Goal: Check status: Check status

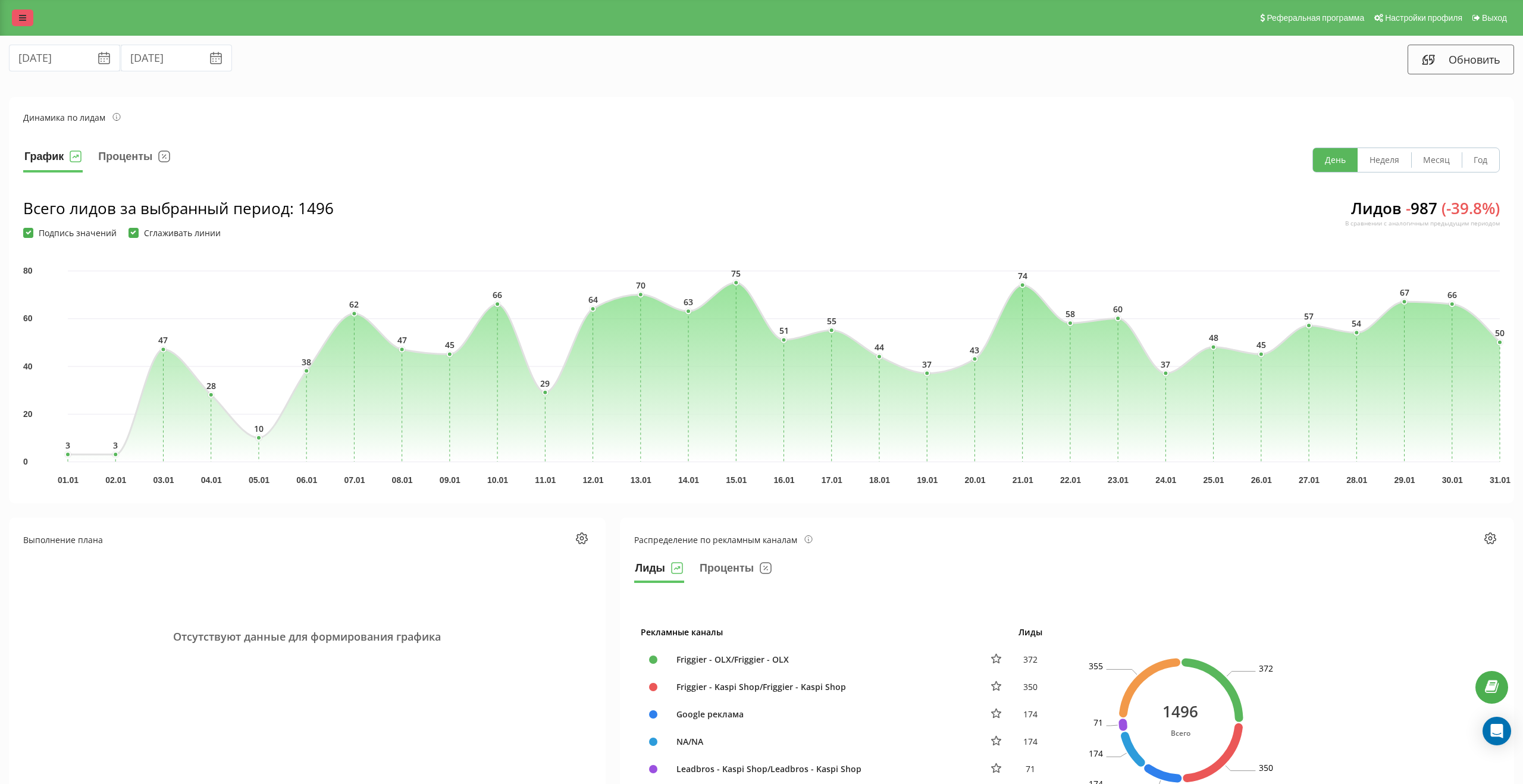
click at [21, 16] on icon at bounding box center [22, 18] width 7 height 8
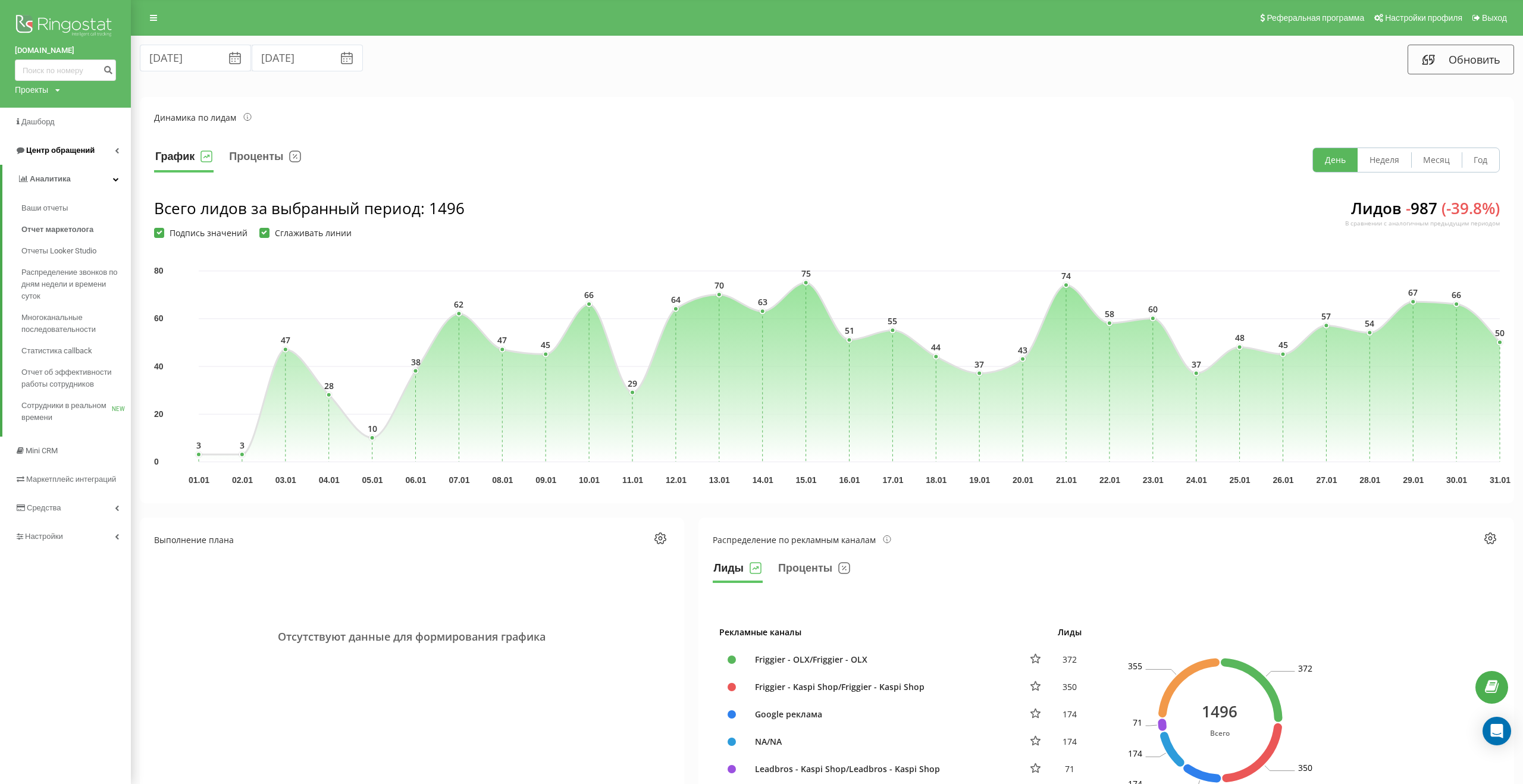
click at [42, 145] on span "Центр обращений" at bounding box center [55, 151] width 80 height 12
click at [41, 176] on span "Журнал звонков" at bounding box center [52, 180] width 62 height 12
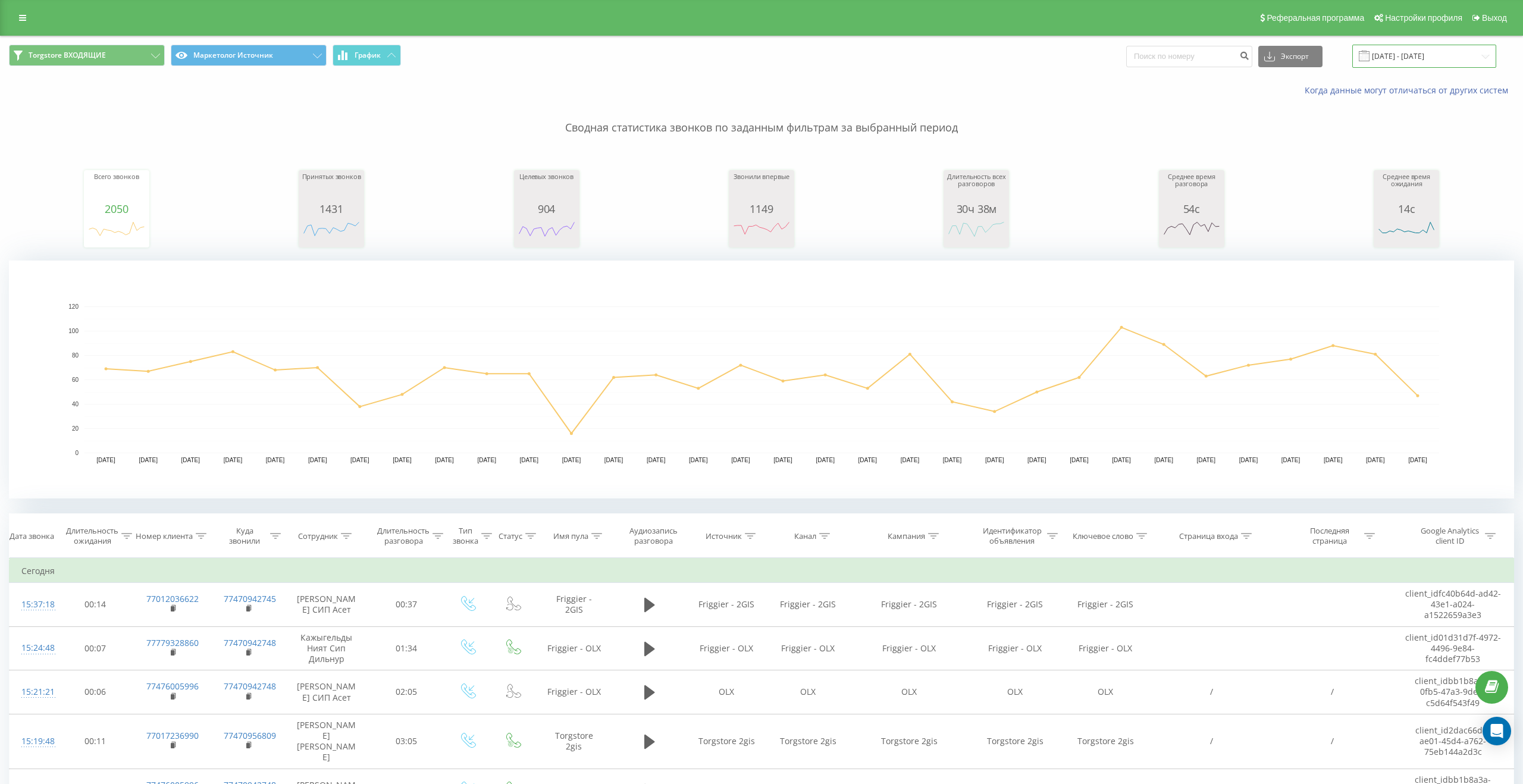
click at [1405, 56] on input "[DATE] - [DATE]" at bounding box center [1425, 56] width 144 height 23
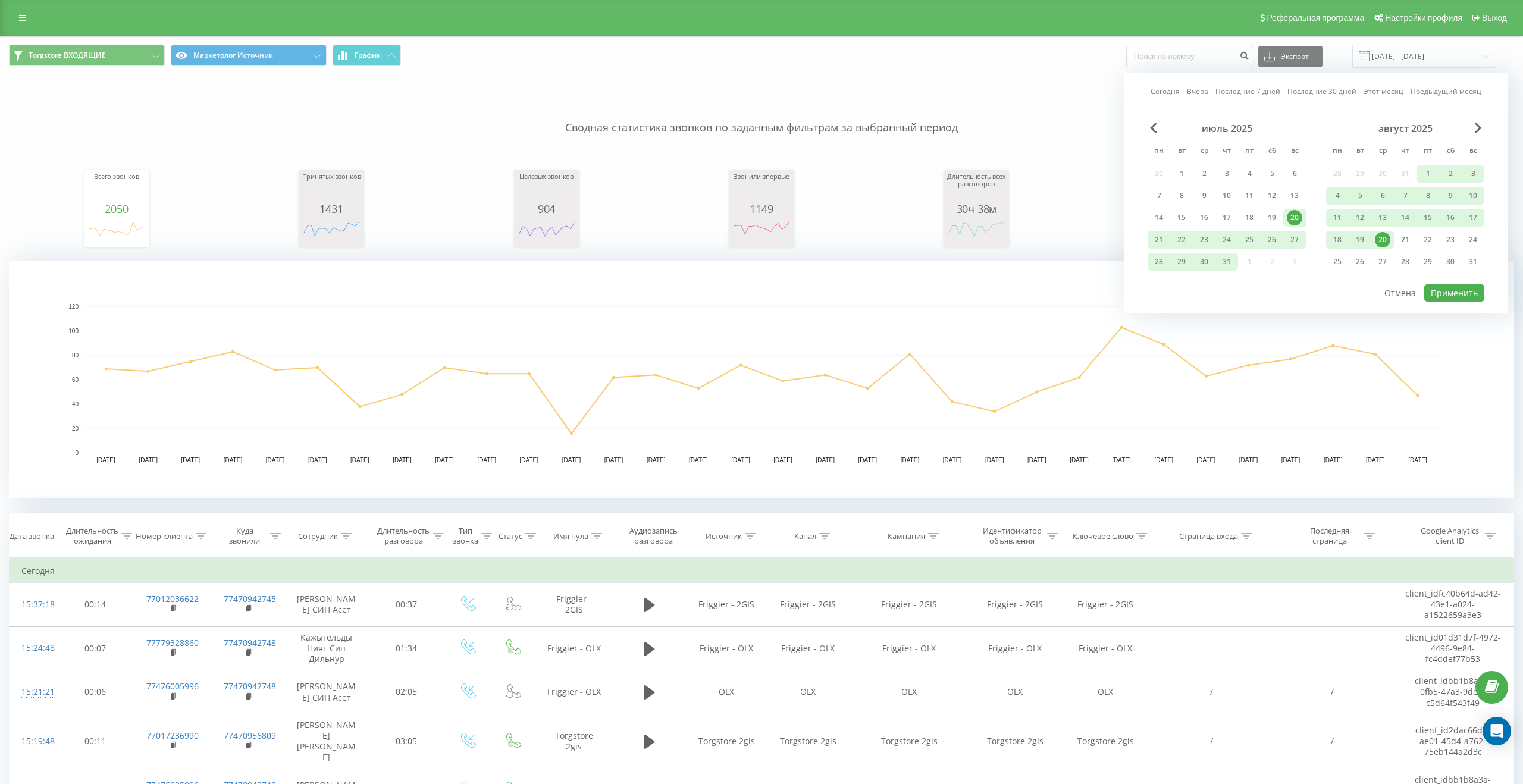
click at [1388, 238] on div "20" at bounding box center [1383, 240] width 16 height 16
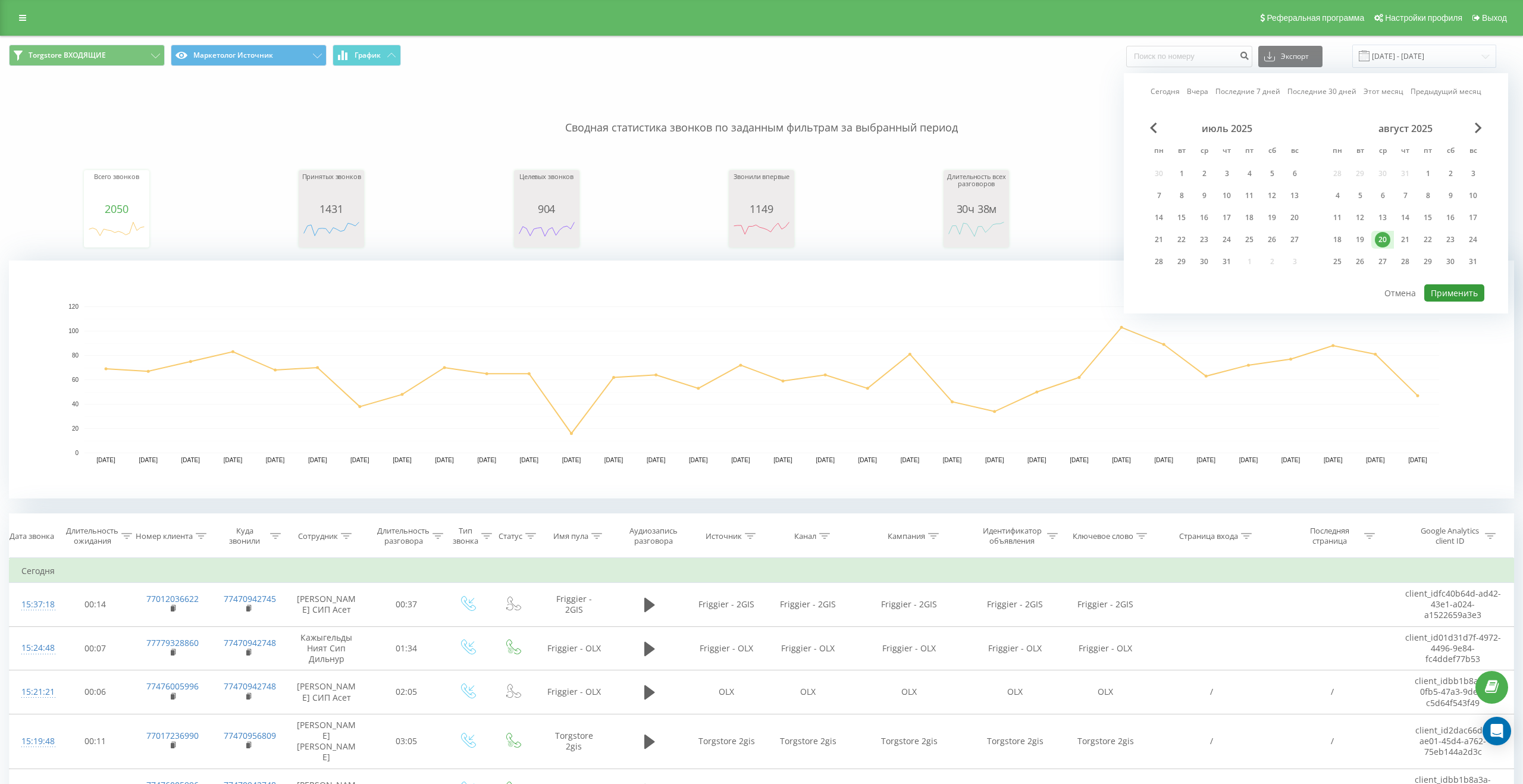
click at [1448, 294] on button "Применить" at bounding box center [1454, 293] width 60 height 17
type input "20.08.2025 - 20.08.2025"
